Goal: Entertainment & Leisure: Consume media (video, audio)

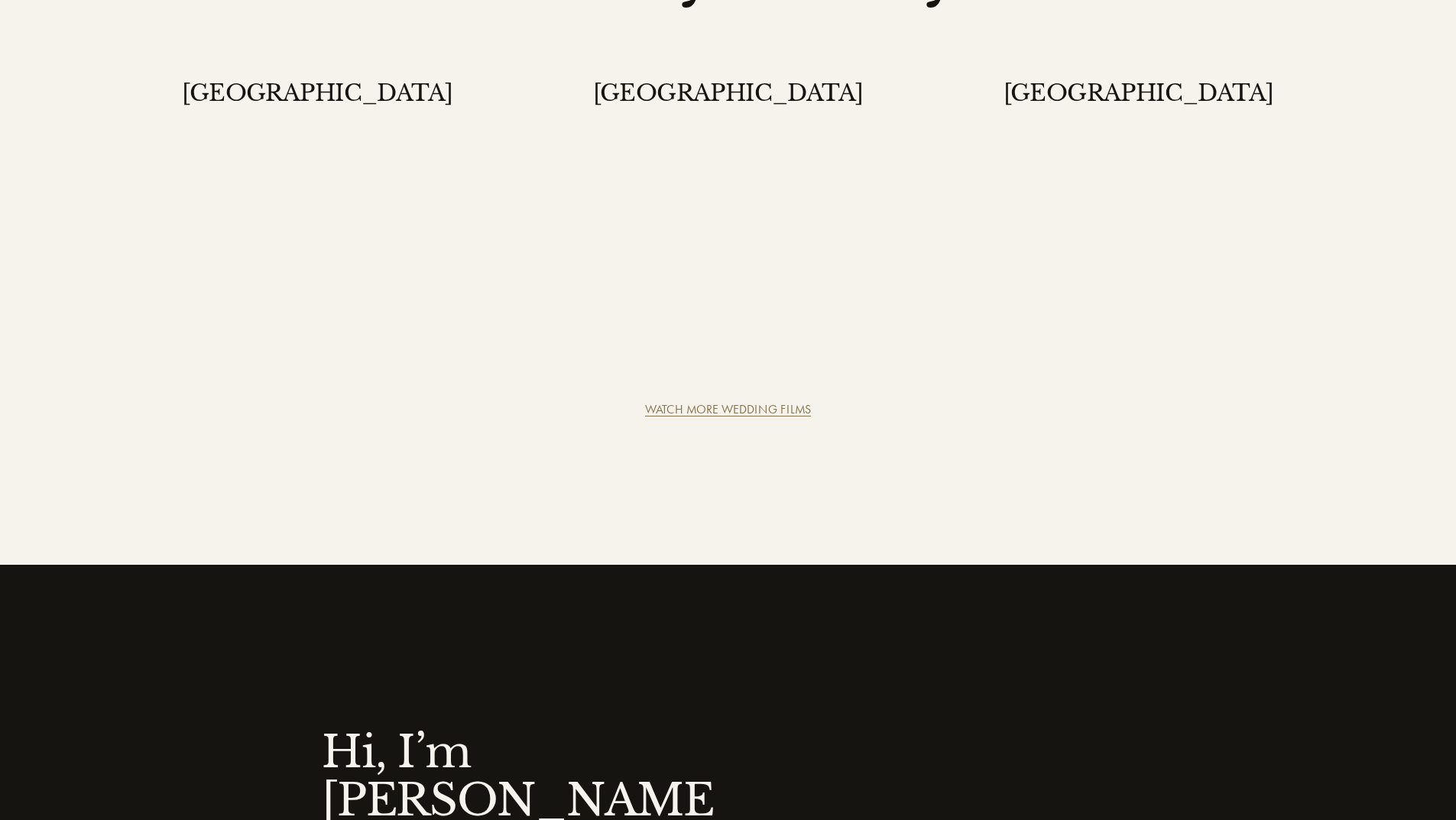
scroll to position [994, 0]
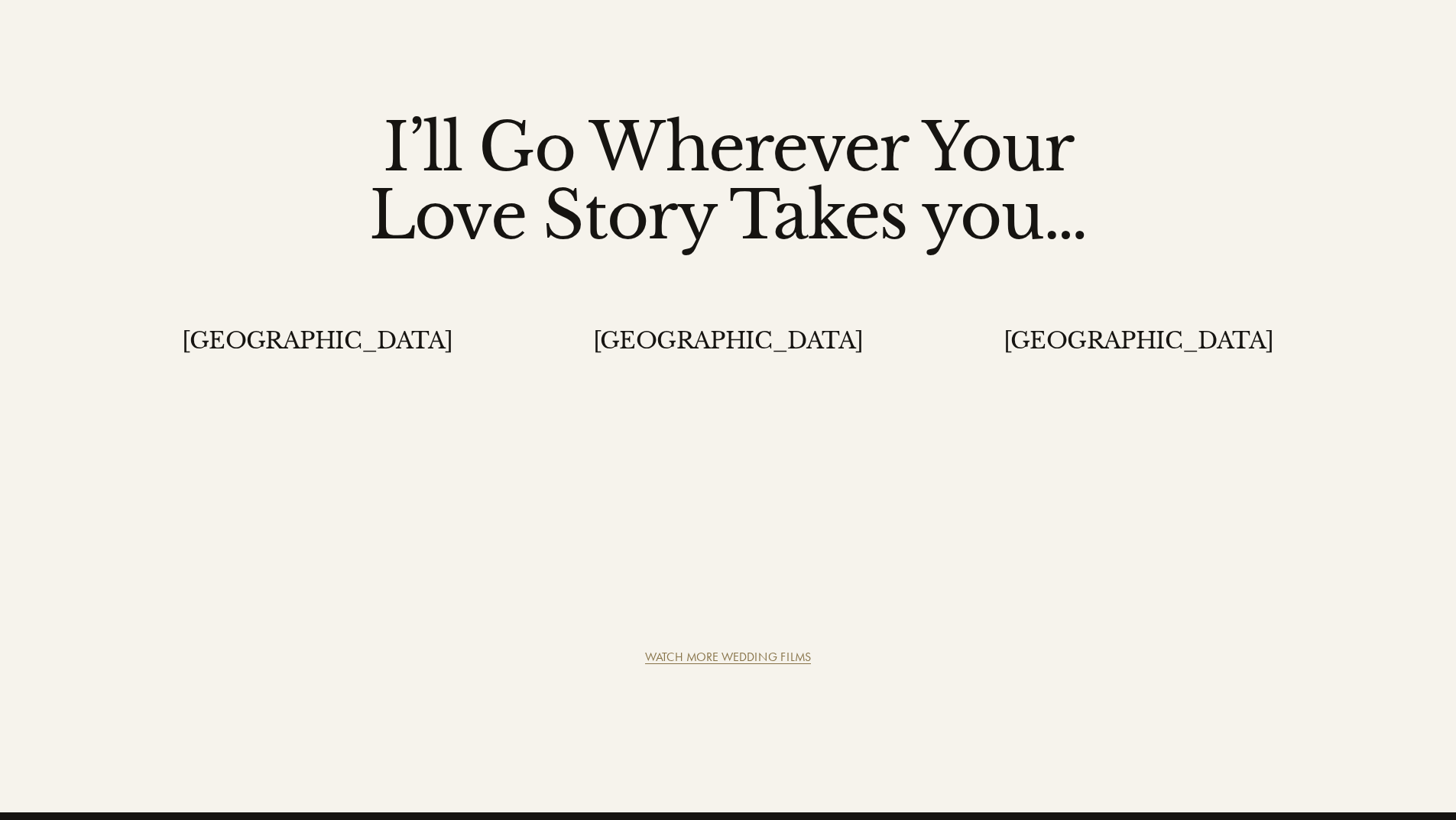
click at [769, 649] on link "WATCH MORE WEDDING FILMS" at bounding box center [728, 657] width 166 height 15
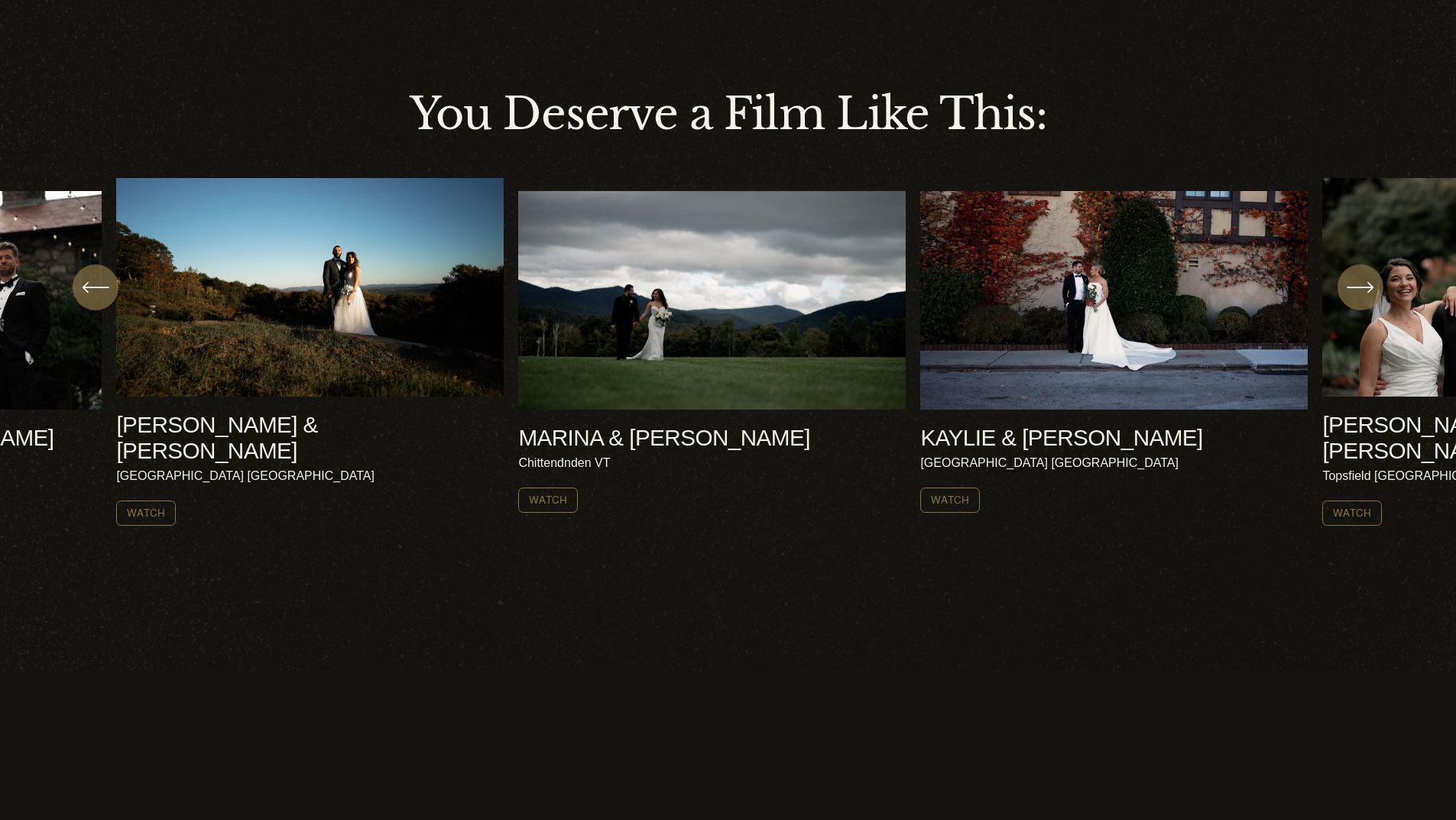
scroll to position [579, 0]
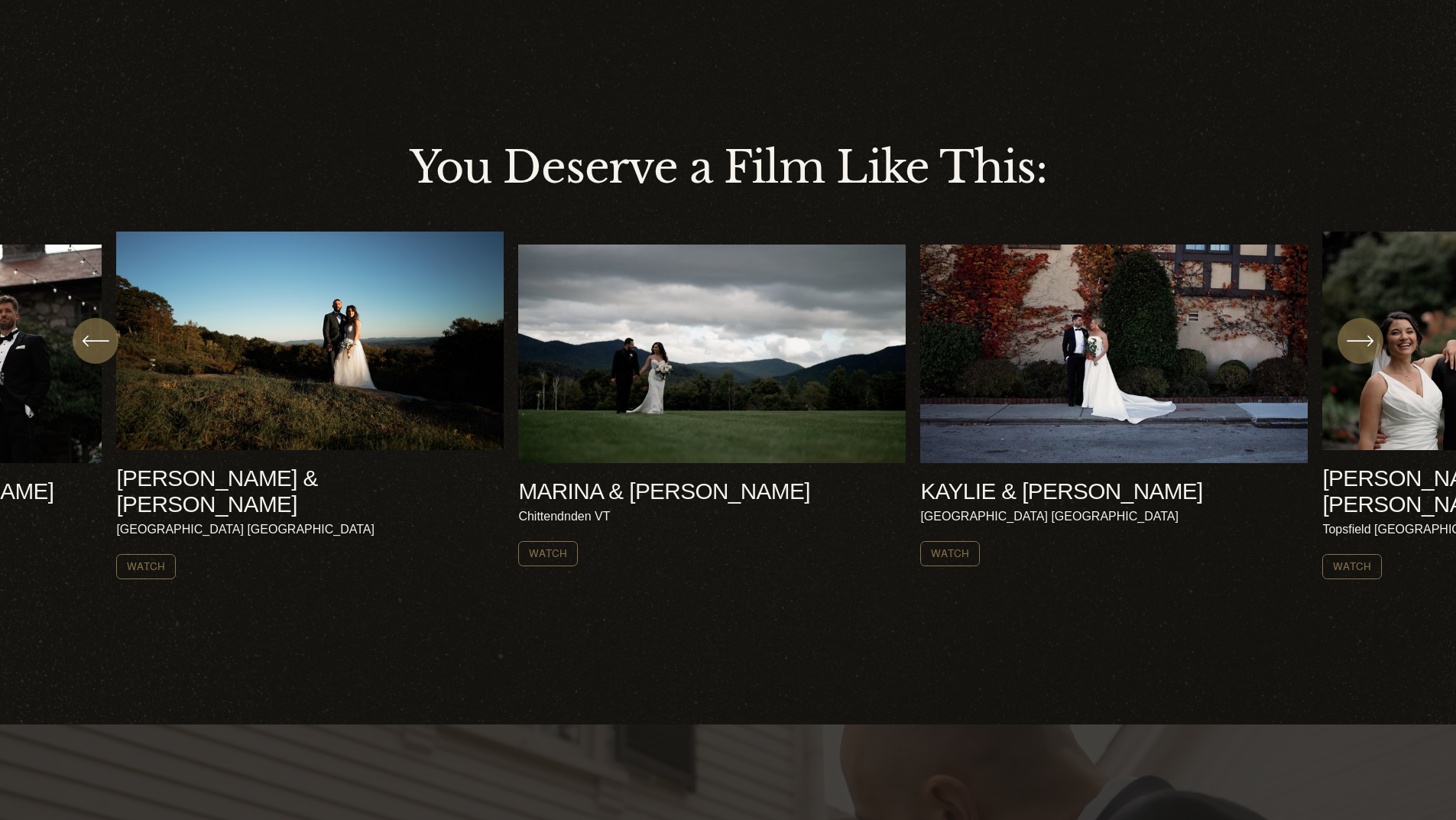
click at [1365, 354] on icon "\a \a \a Next\a \a" at bounding box center [1360, 341] width 28 height 28
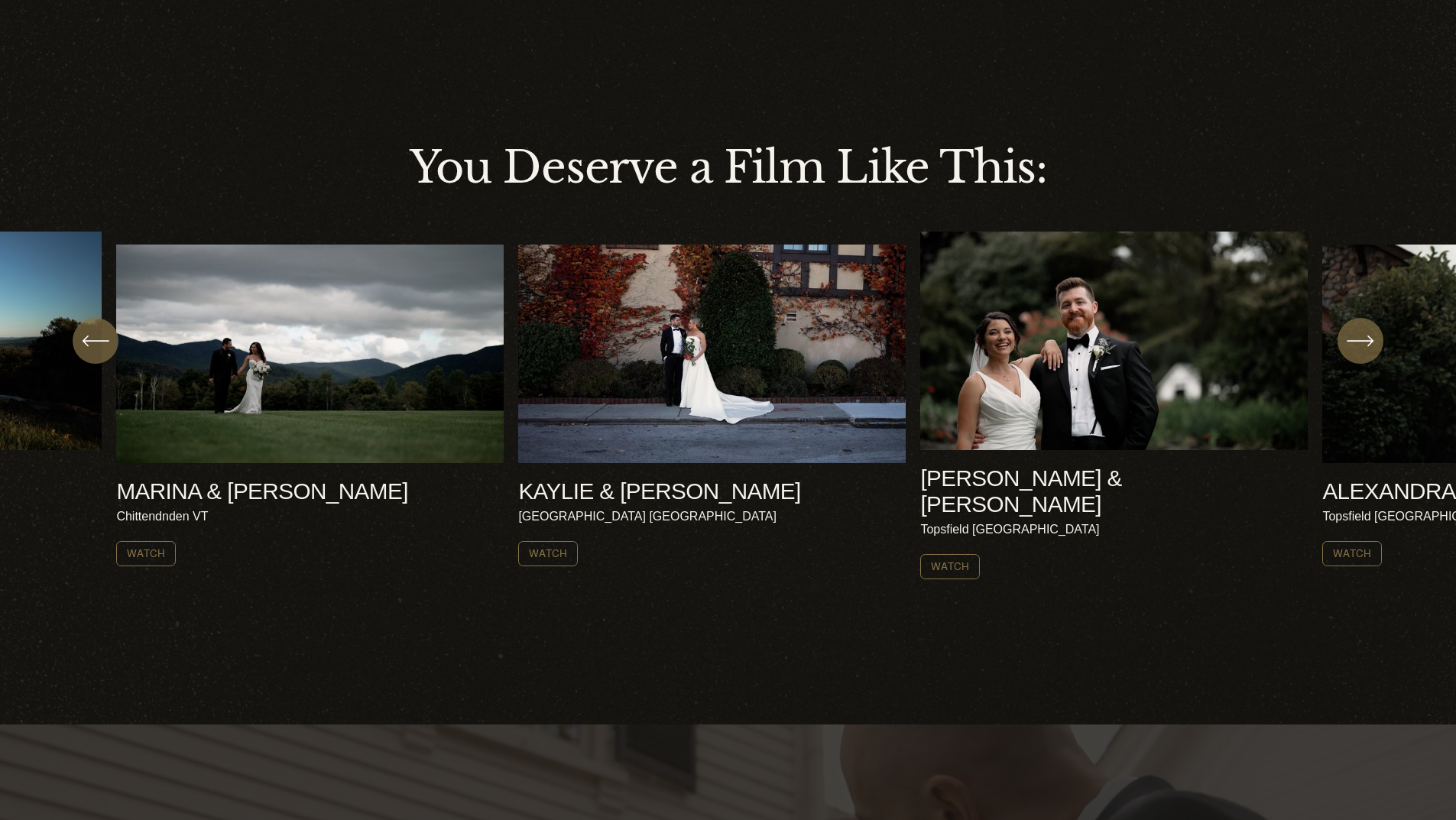
click at [1365, 354] on icon "\a \a \a Next\a \a" at bounding box center [1360, 341] width 28 height 28
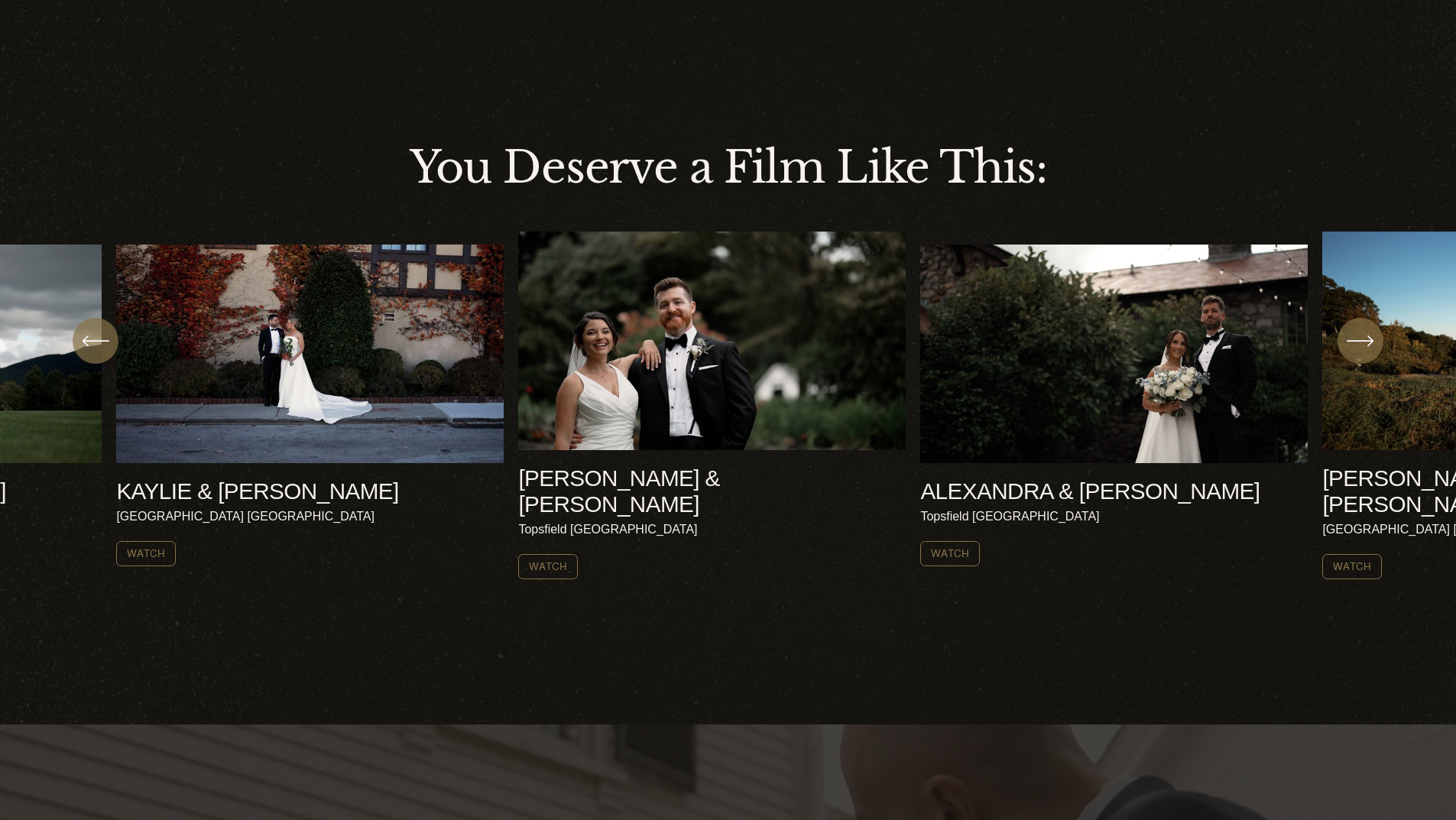
click at [1050, 376] on ul "[PERSON_NAME] & [PERSON_NAME] [GEOGRAPHIC_DATA] NH Watch" at bounding box center [727, 406] width 1223 height 348
click at [956, 546] on link "Watch" at bounding box center [949, 553] width 59 height 25
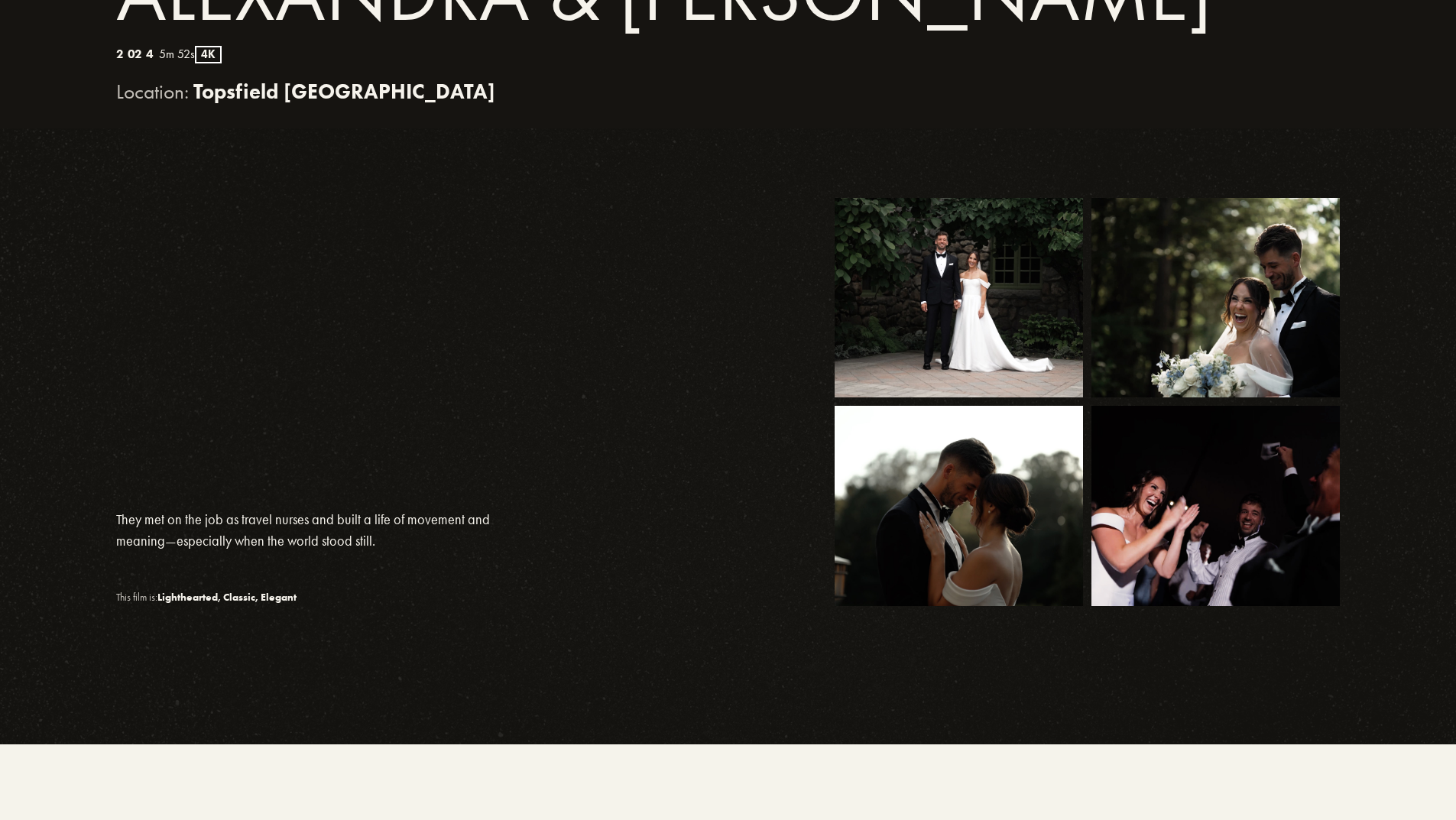
scroll to position [611, 0]
